Goal: Information Seeking & Learning: Learn about a topic

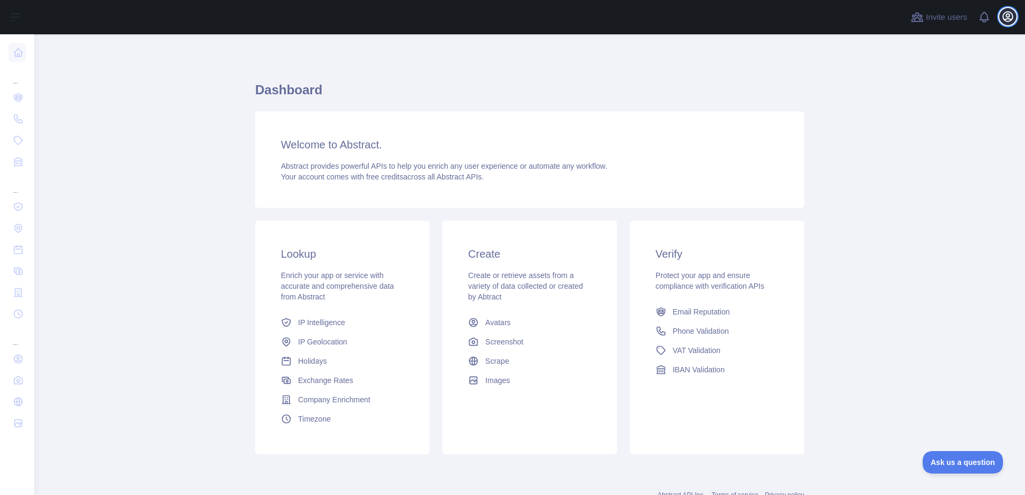
click at [1008, 14] on icon "button" at bounding box center [1008, 17] width 10 height 10
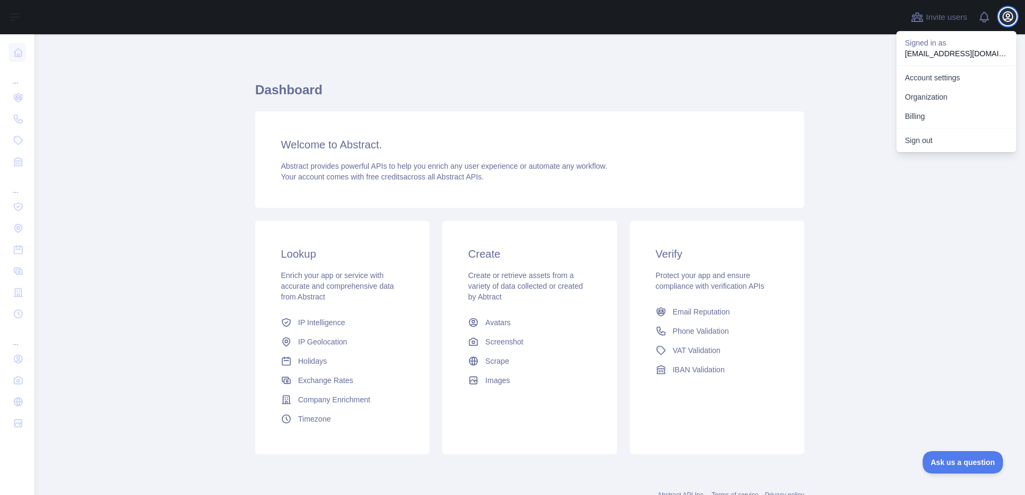
click at [1008, 15] on icon "button" at bounding box center [1007, 16] width 13 height 13
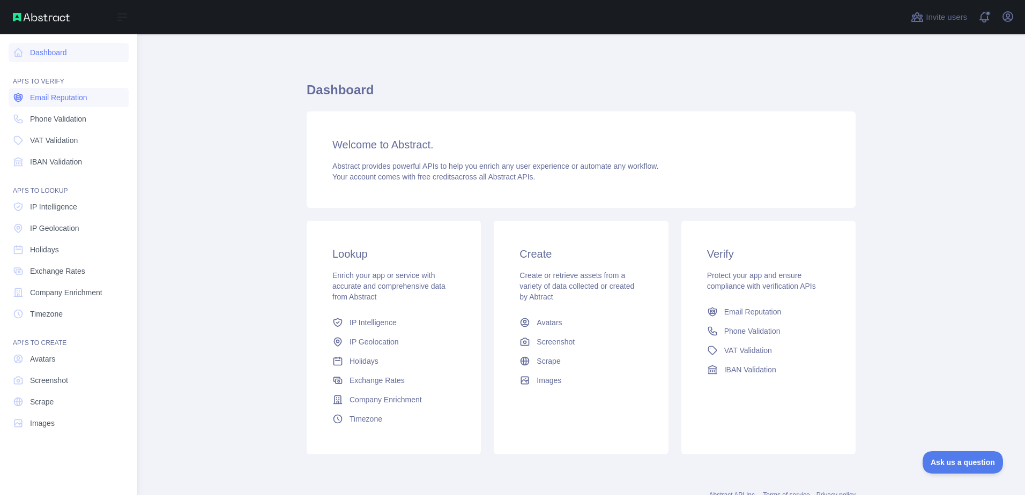
click at [21, 96] on icon at bounding box center [18, 97] width 11 height 11
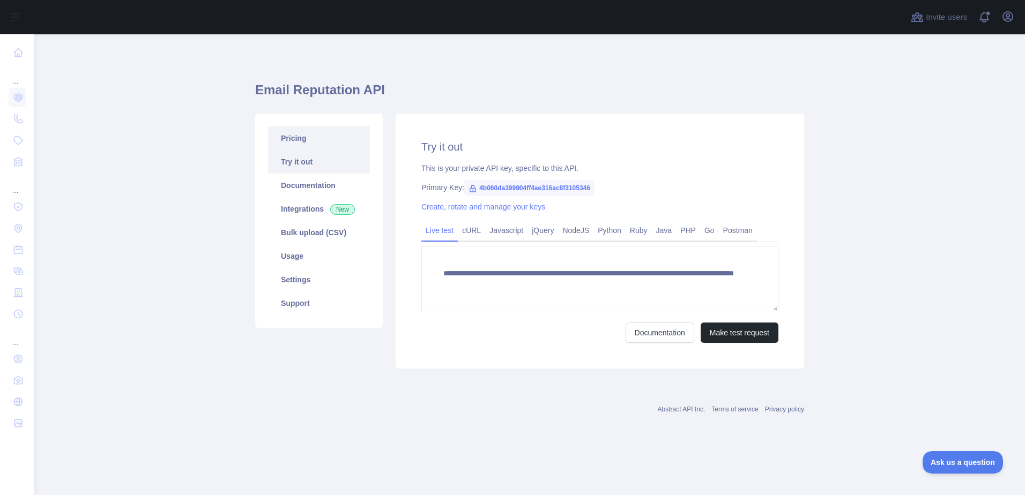
click at [303, 146] on link "Pricing" at bounding box center [319, 138] width 102 height 24
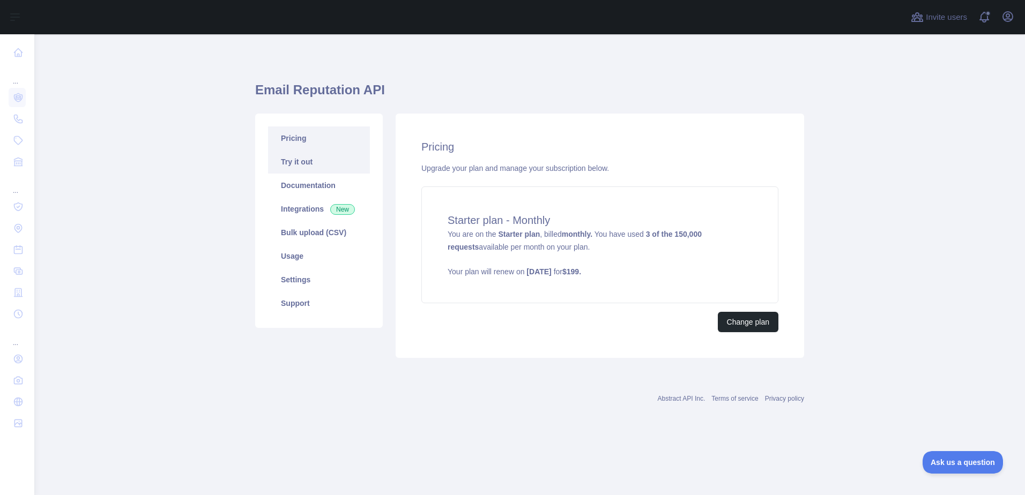
click at [332, 153] on link "Try it out" at bounding box center [319, 162] width 102 height 24
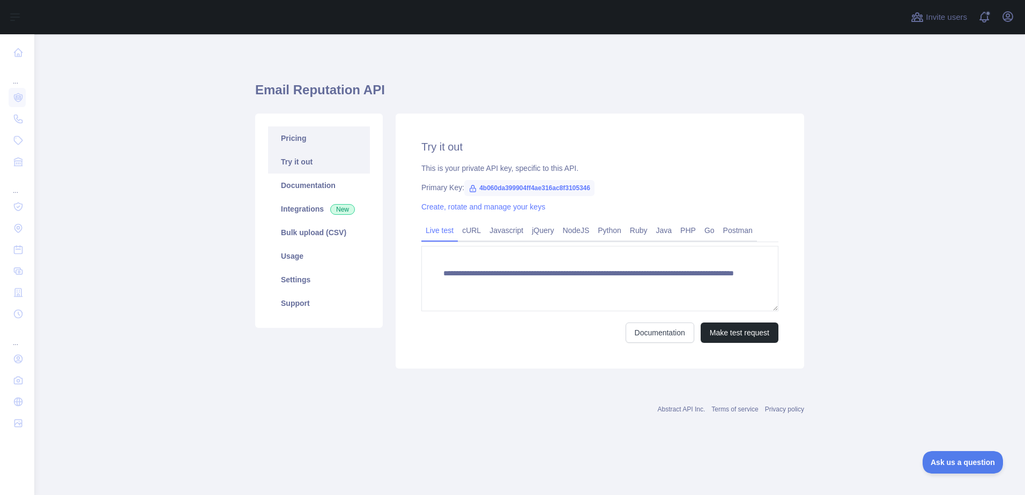
click at [312, 141] on link "Pricing" at bounding box center [319, 138] width 102 height 24
